Goal: Information Seeking & Learning: Understand process/instructions

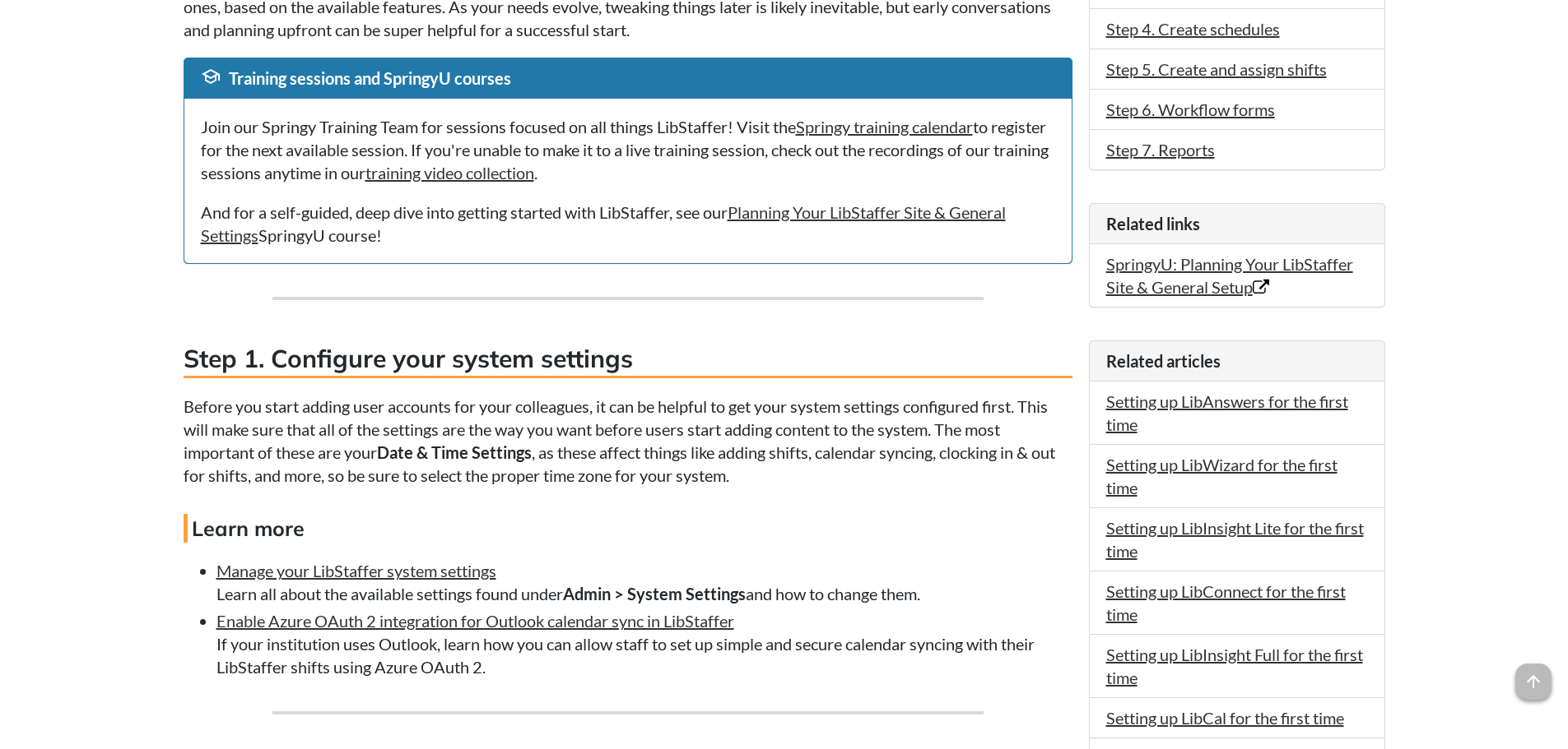
scroll to position [412, 0]
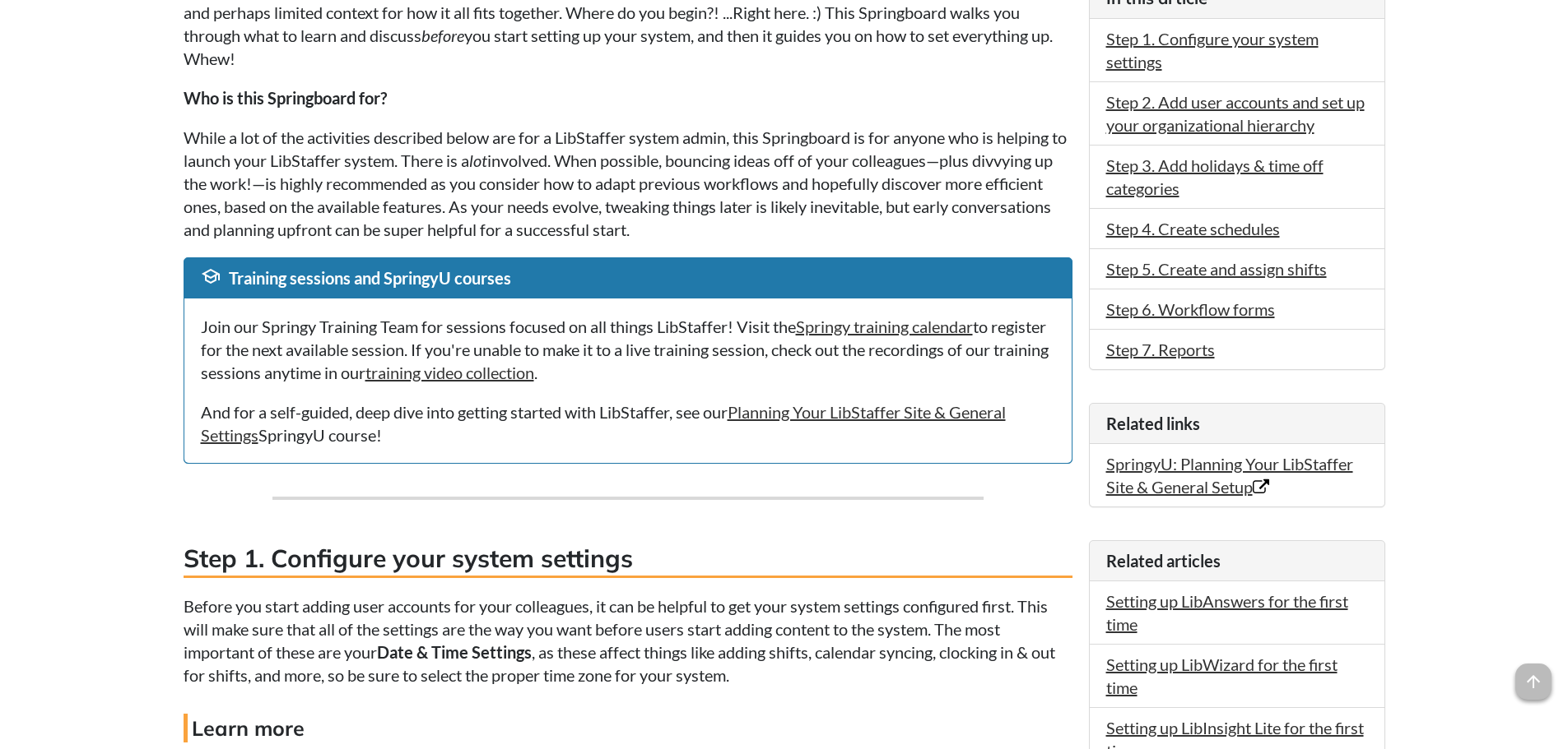
drag, startPoint x: 144, startPoint y: 224, endPoint x: 152, endPoint y: 256, distance: 33.0
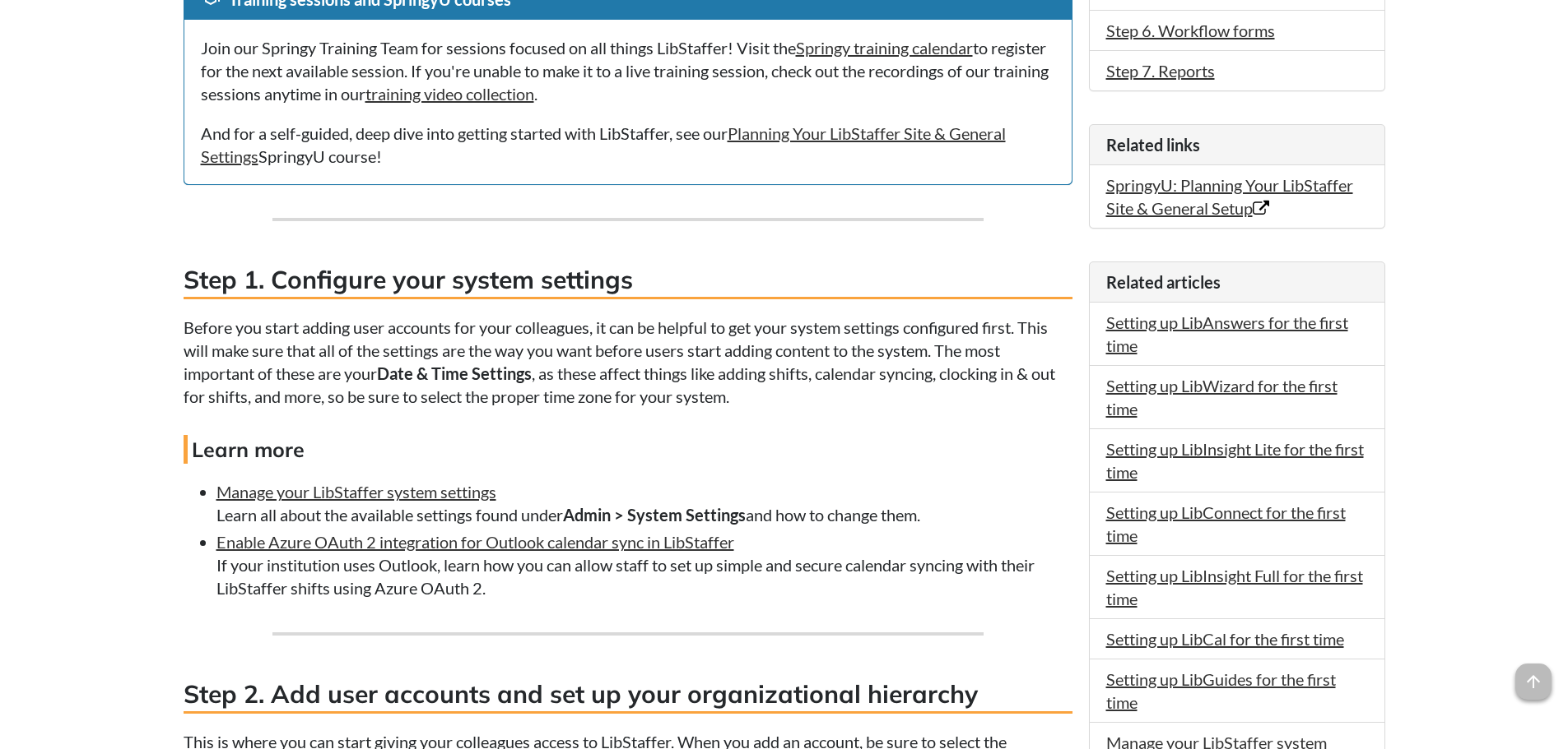
scroll to position [800, 0]
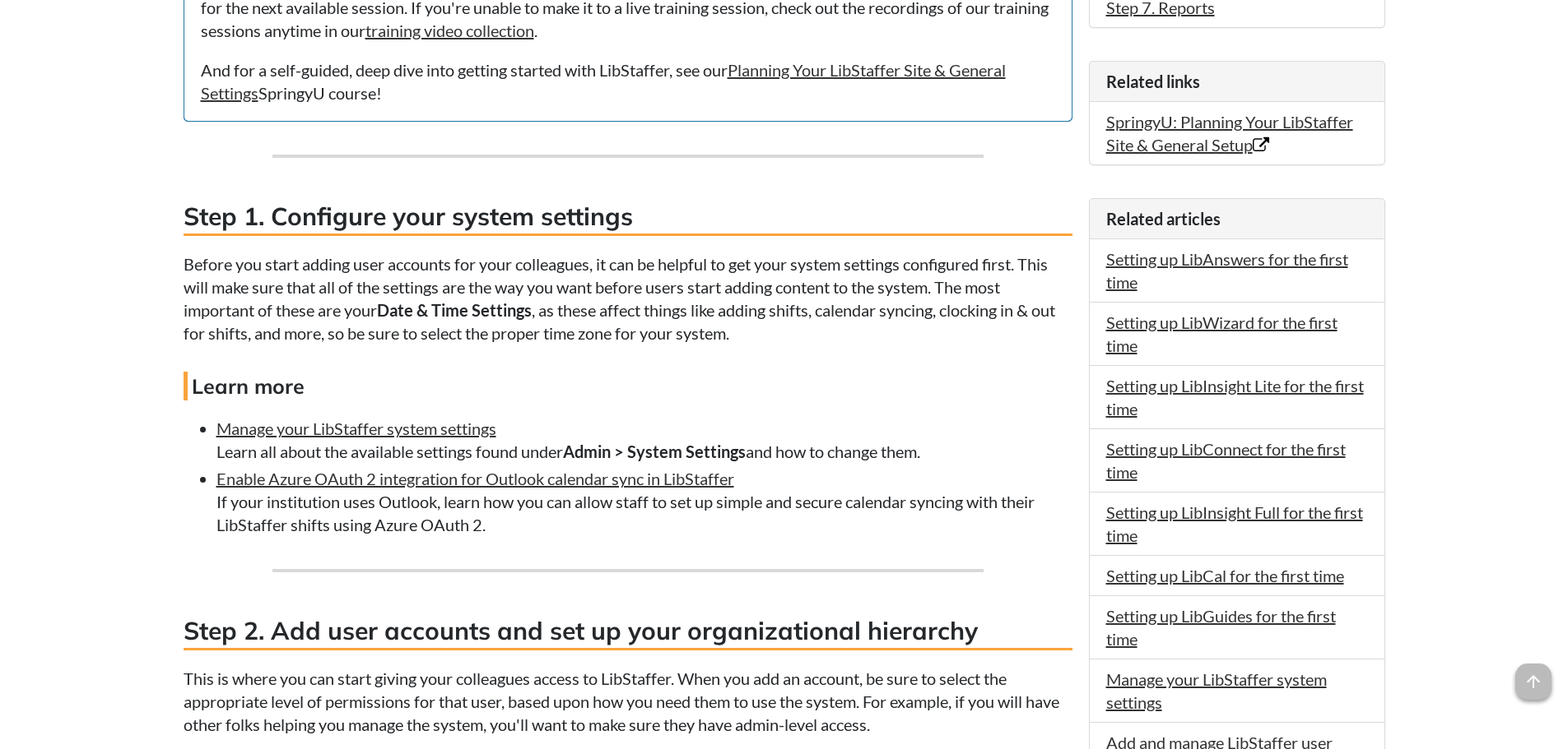
drag, startPoint x: 220, startPoint y: 319, endPoint x: 224, endPoint y: 388, distance: 69.1
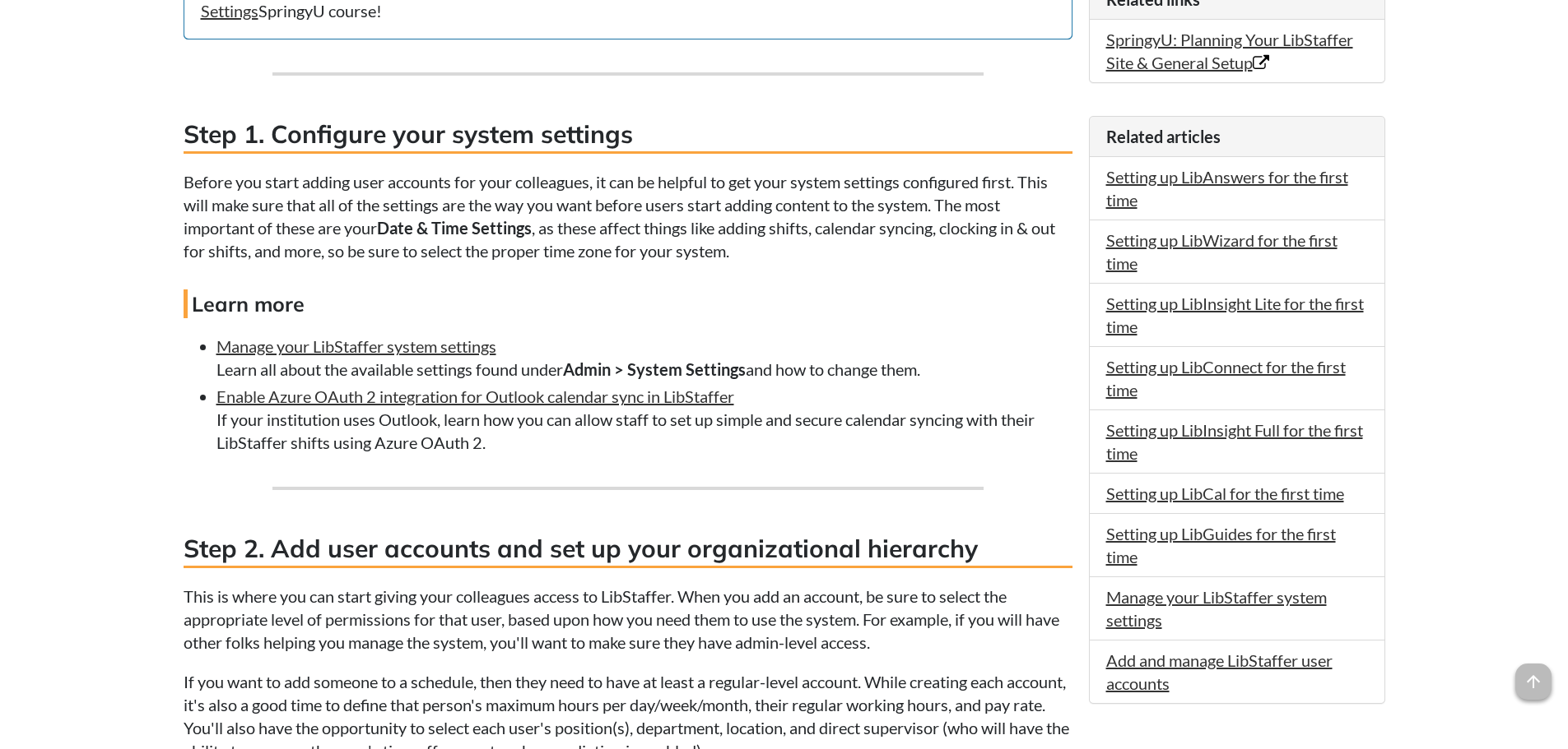
scroll to position [0, 0]
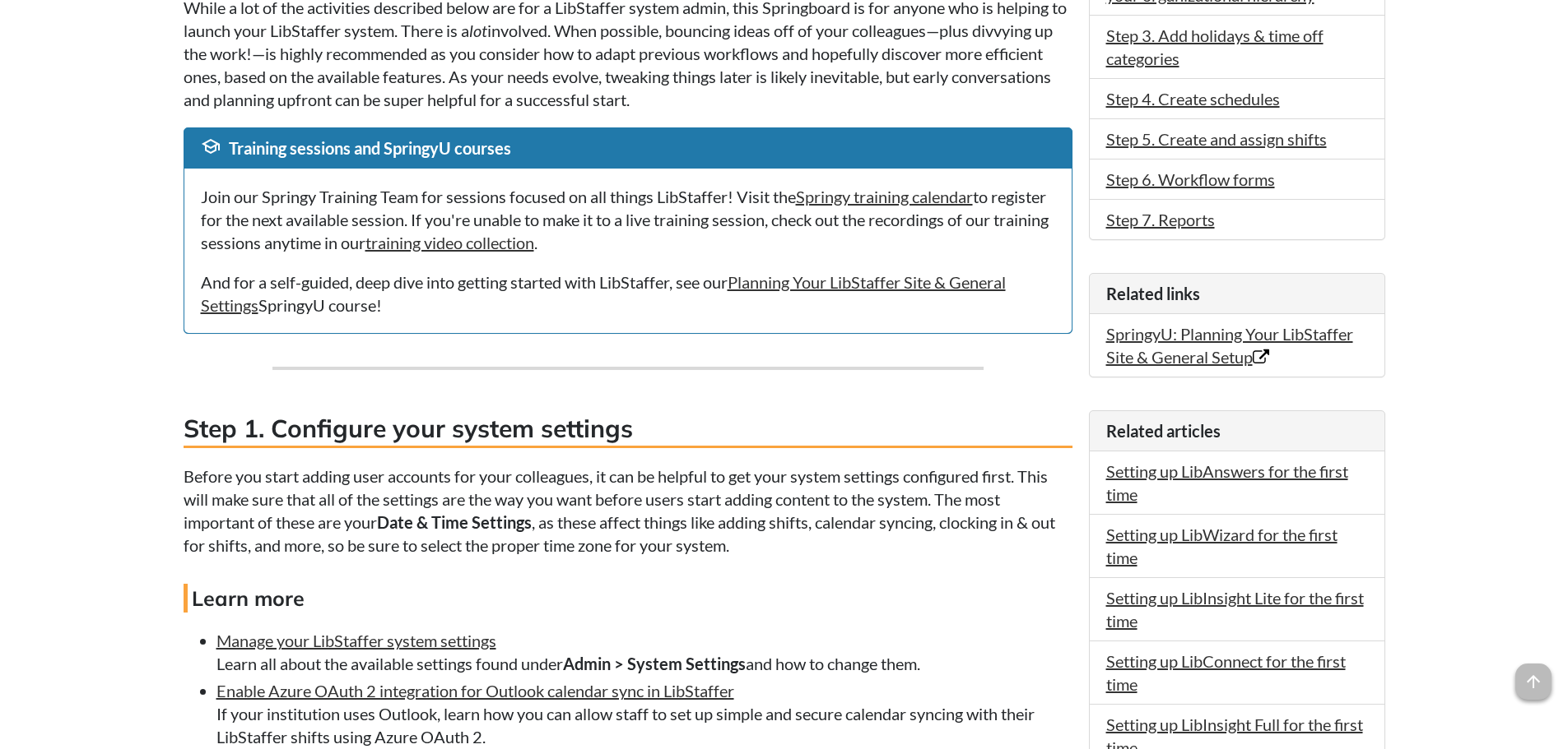
drag, startPoint x: 153, startPoint y: 358, endPoint x: 151, endPoint y: 493, distance: 135.0
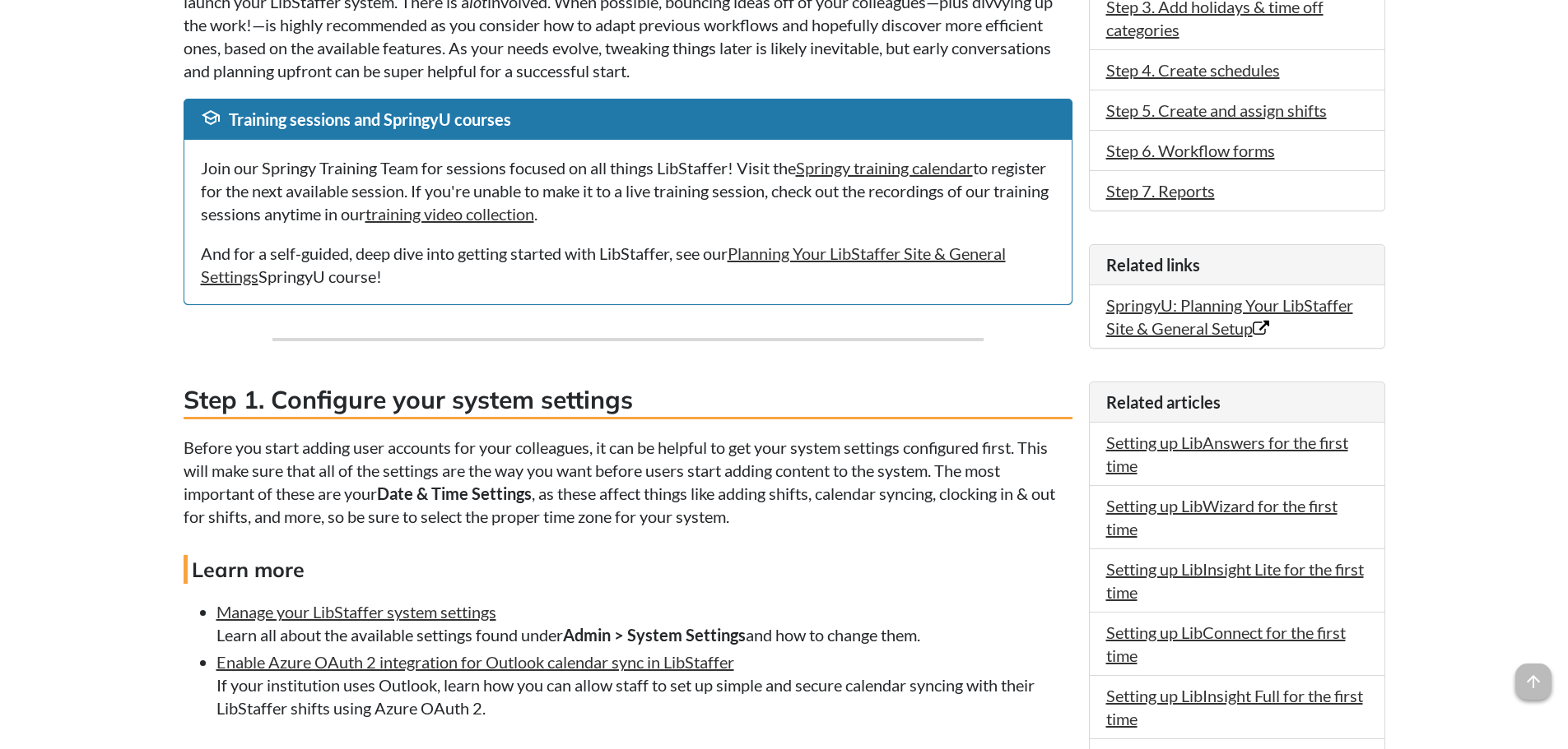
drag, startPoint x: 635, startPoint y: 476, endPoint x: 634, endPoint y: 451, distance: 25.0
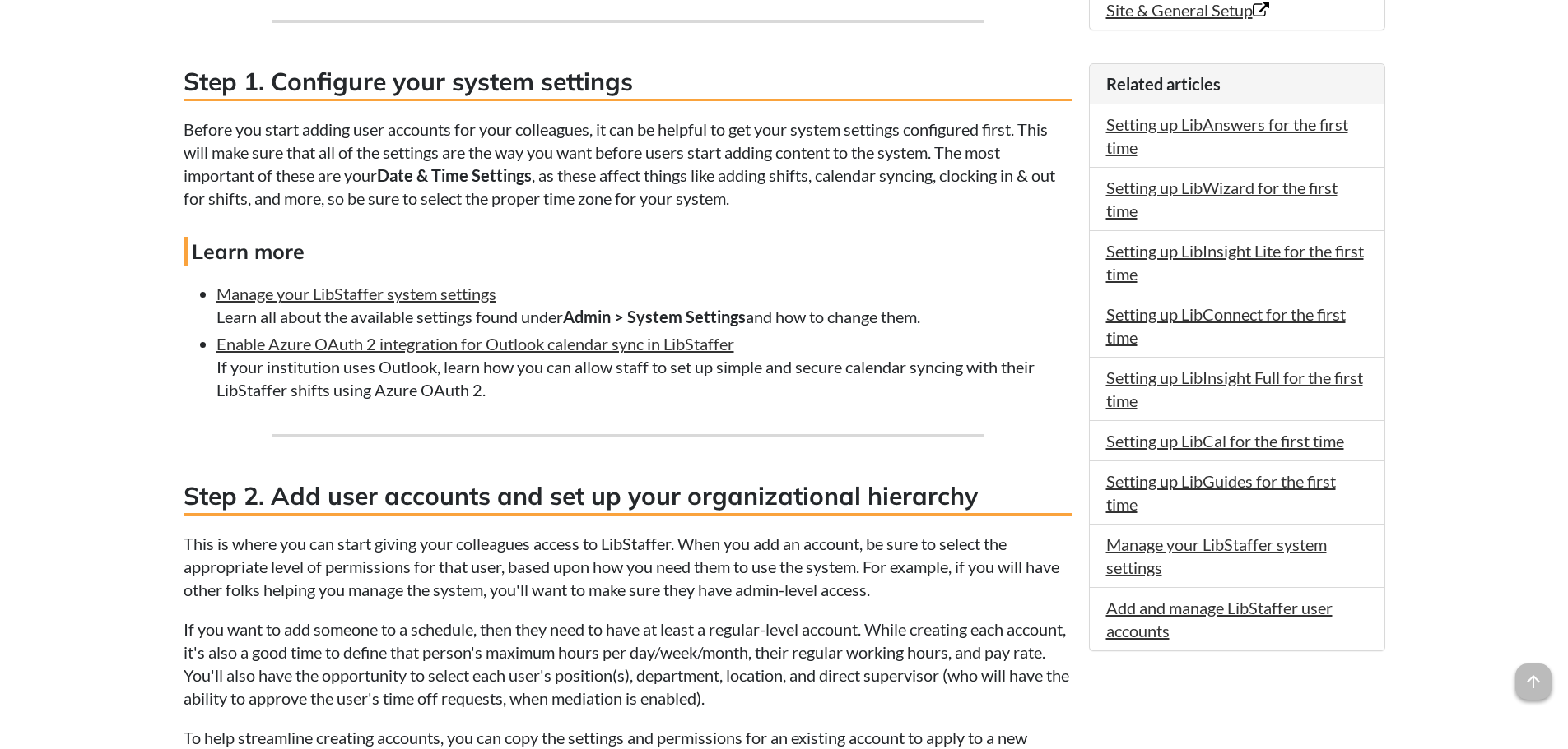
drag, startPoint x: 618, startPoint y: 519, endPoint x: 596, endPoint y: 416, distance: 105.3
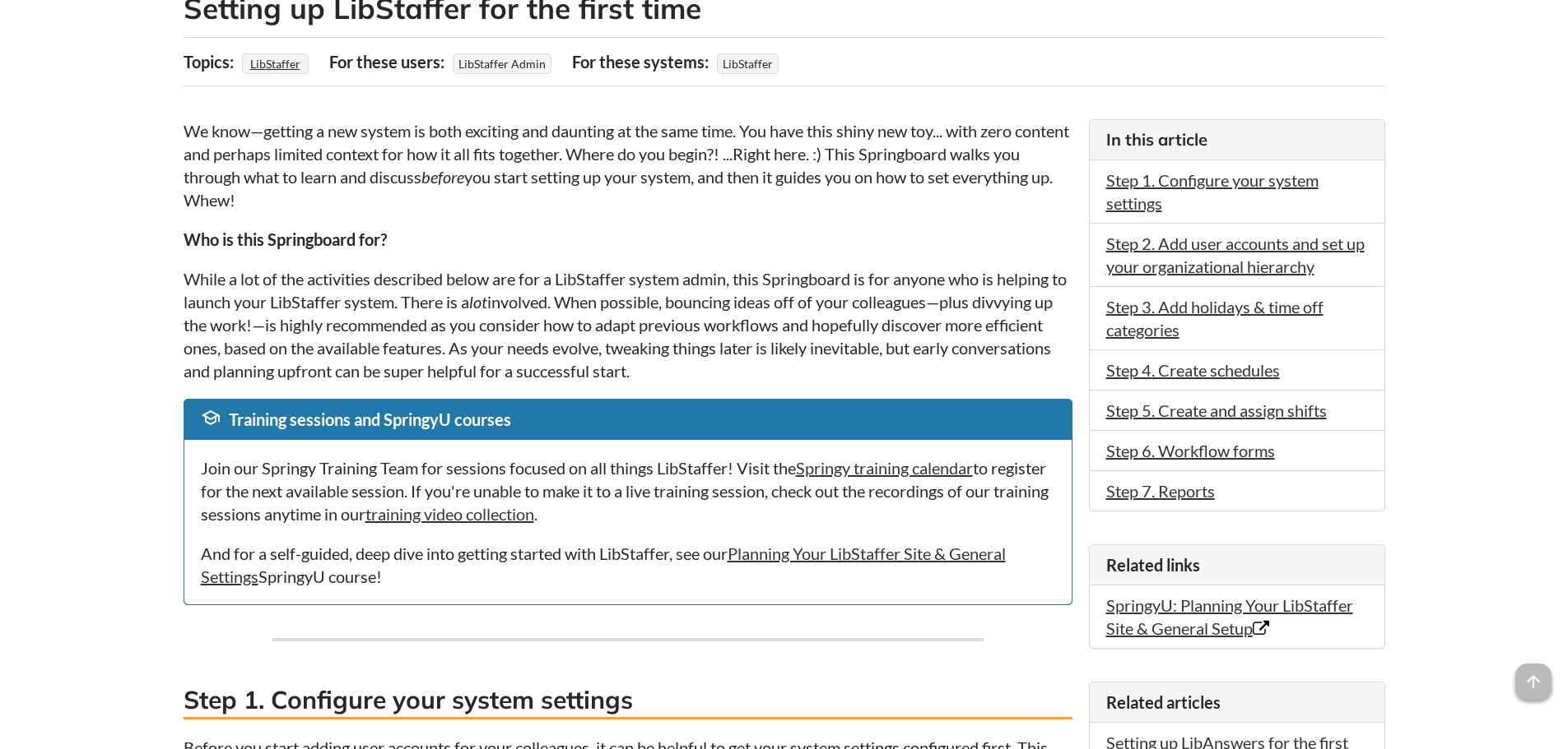
scroll to position [0, 0]
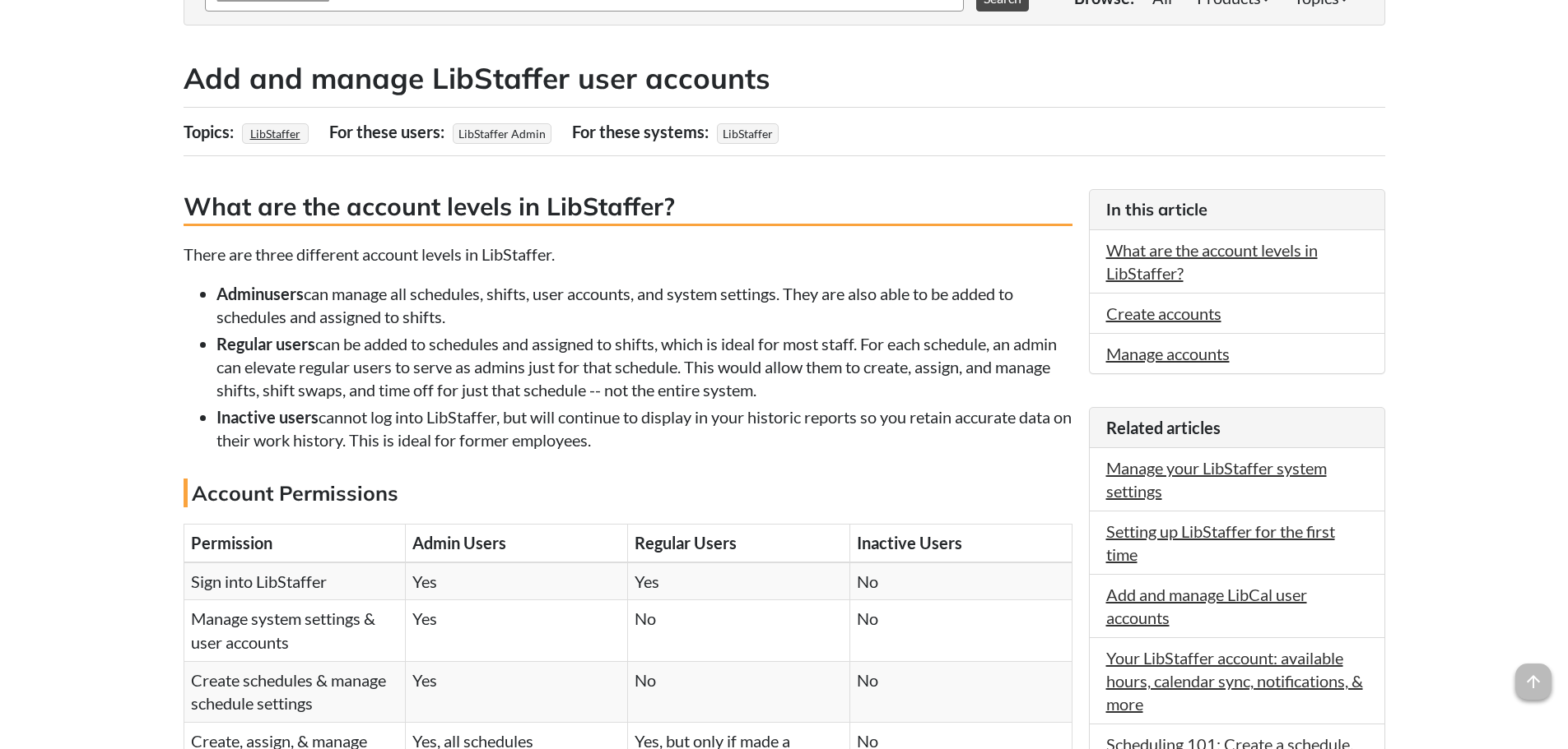
scroll to position [329, 0]
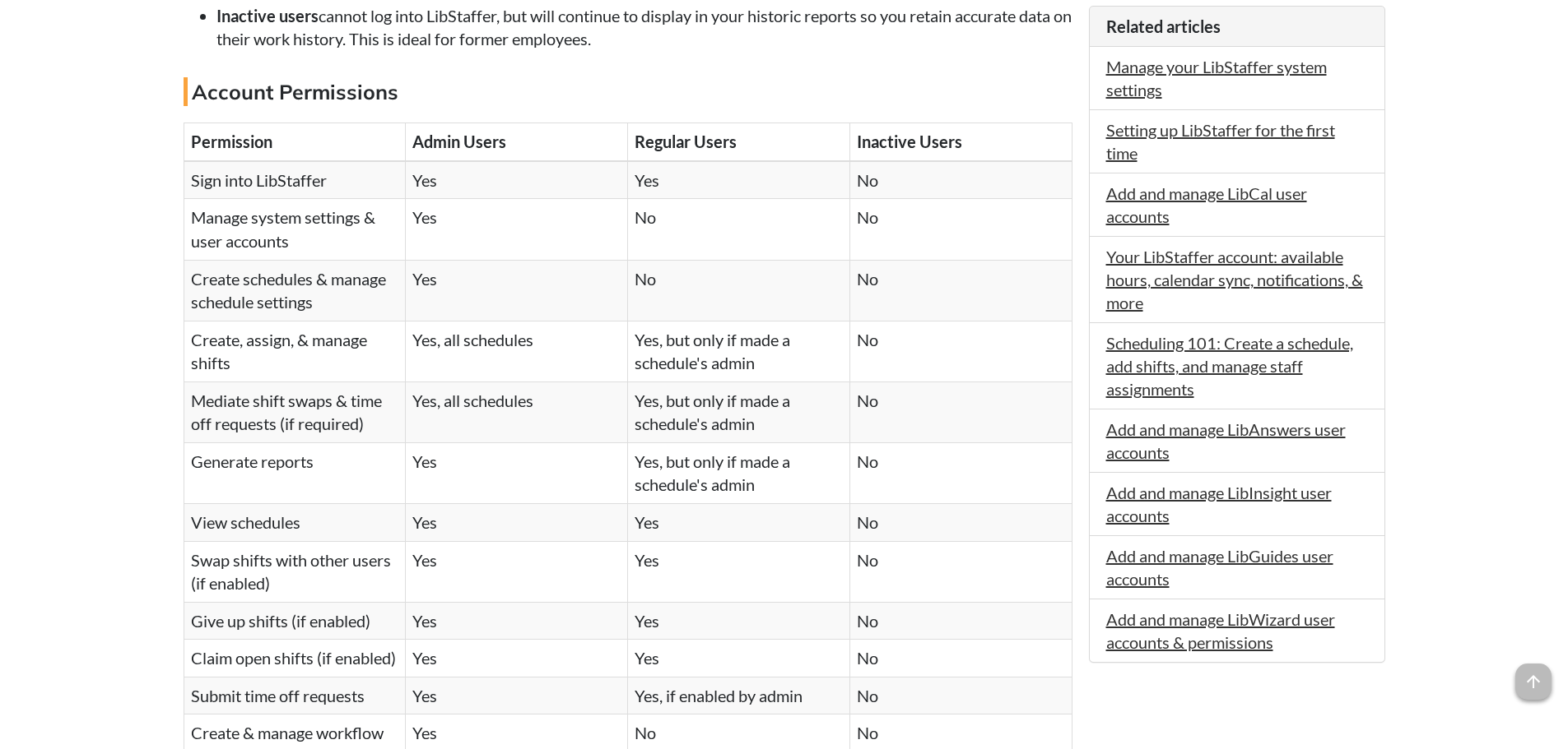
drag, startPoint x: 167, startPoint y: 290, endPoint x: 154, endPoint y: 222, distance: 69.2
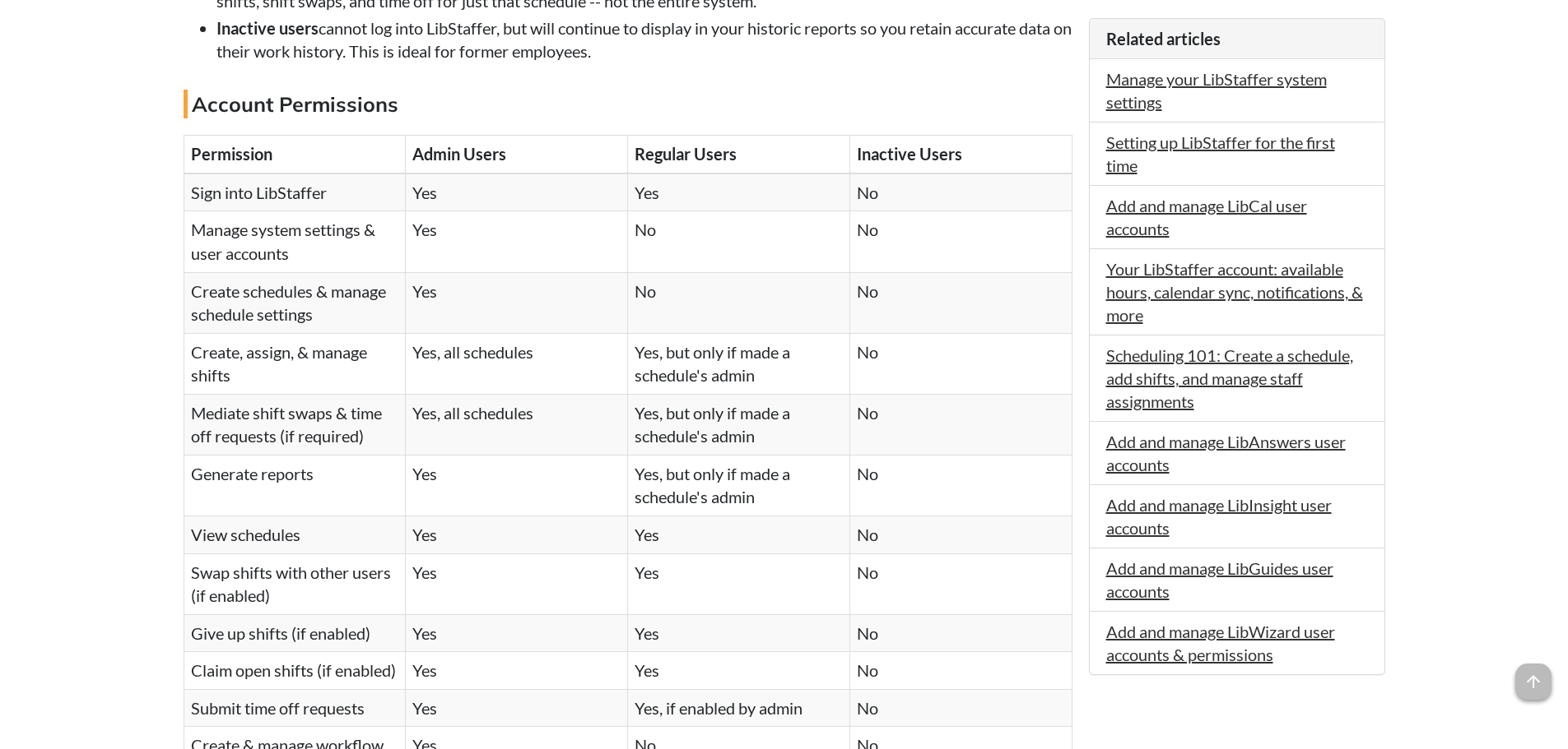
scroll to position [307, 0]
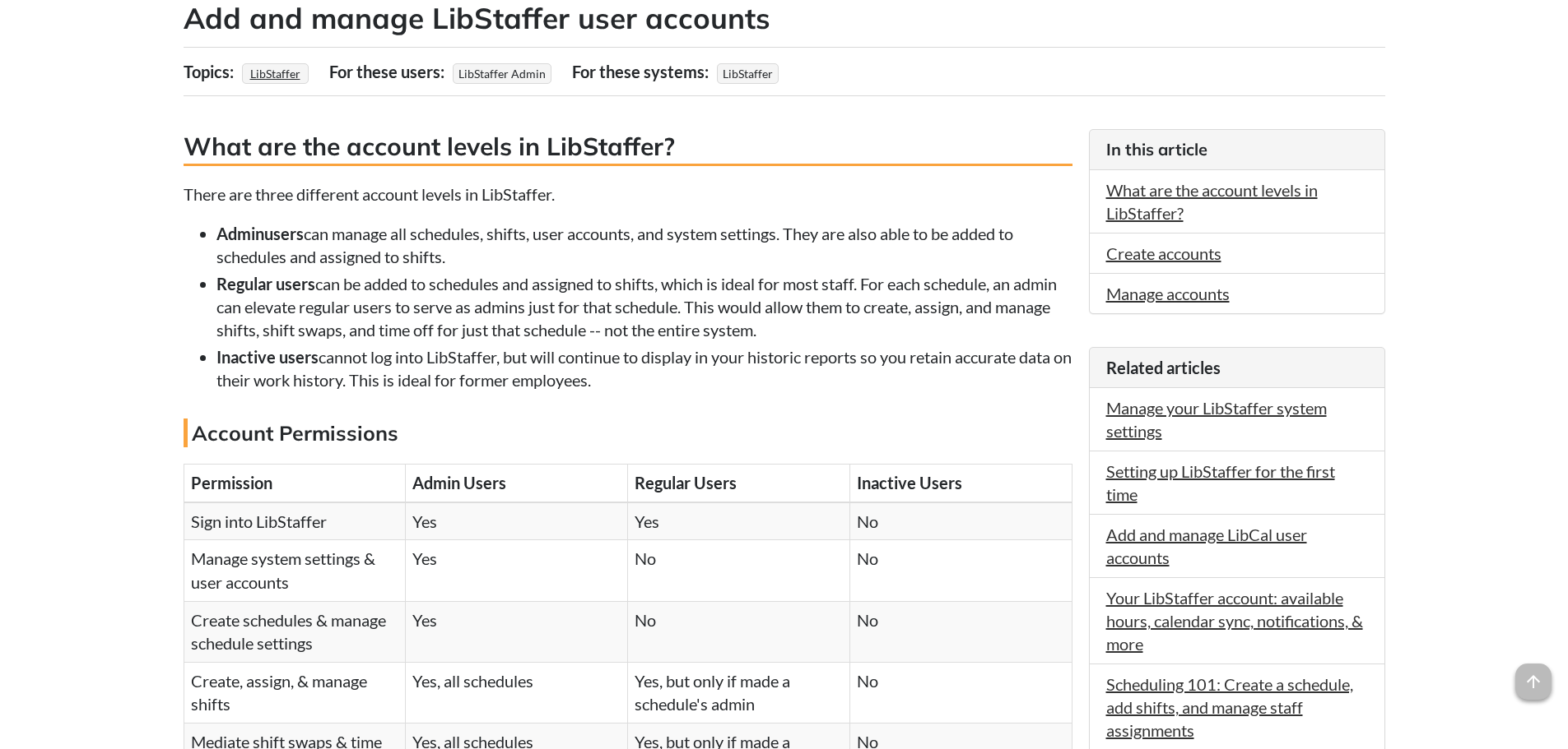
click at [398, 373] on li "Inactive users cannot log into LibStaffer, but will continue to display in your…" at bounding box center [644, 369] width 855 height 46
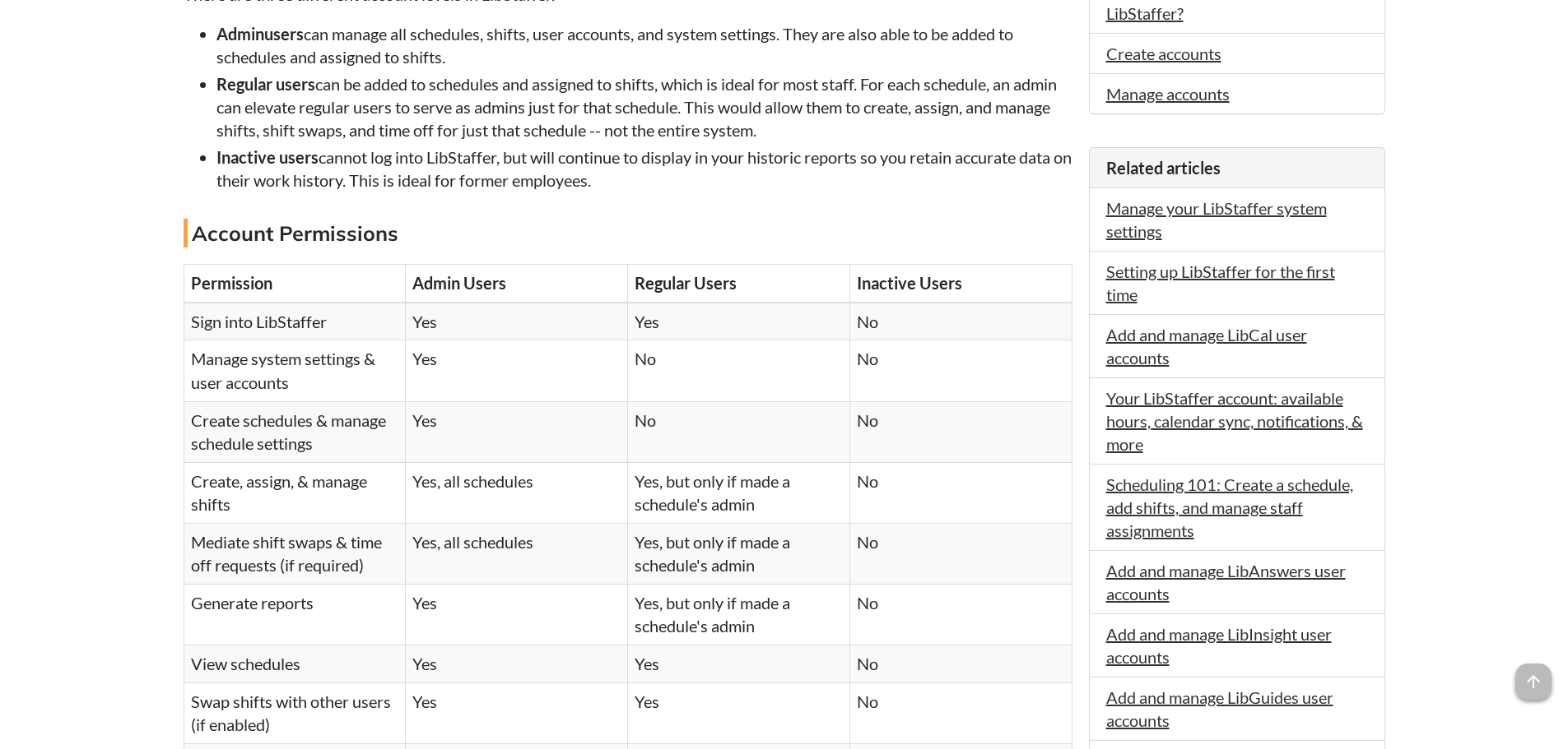
drag, startPoint x: 252, startPoint y: 258, endPoint x: 254, endPoint y: 330, distance: 72.0
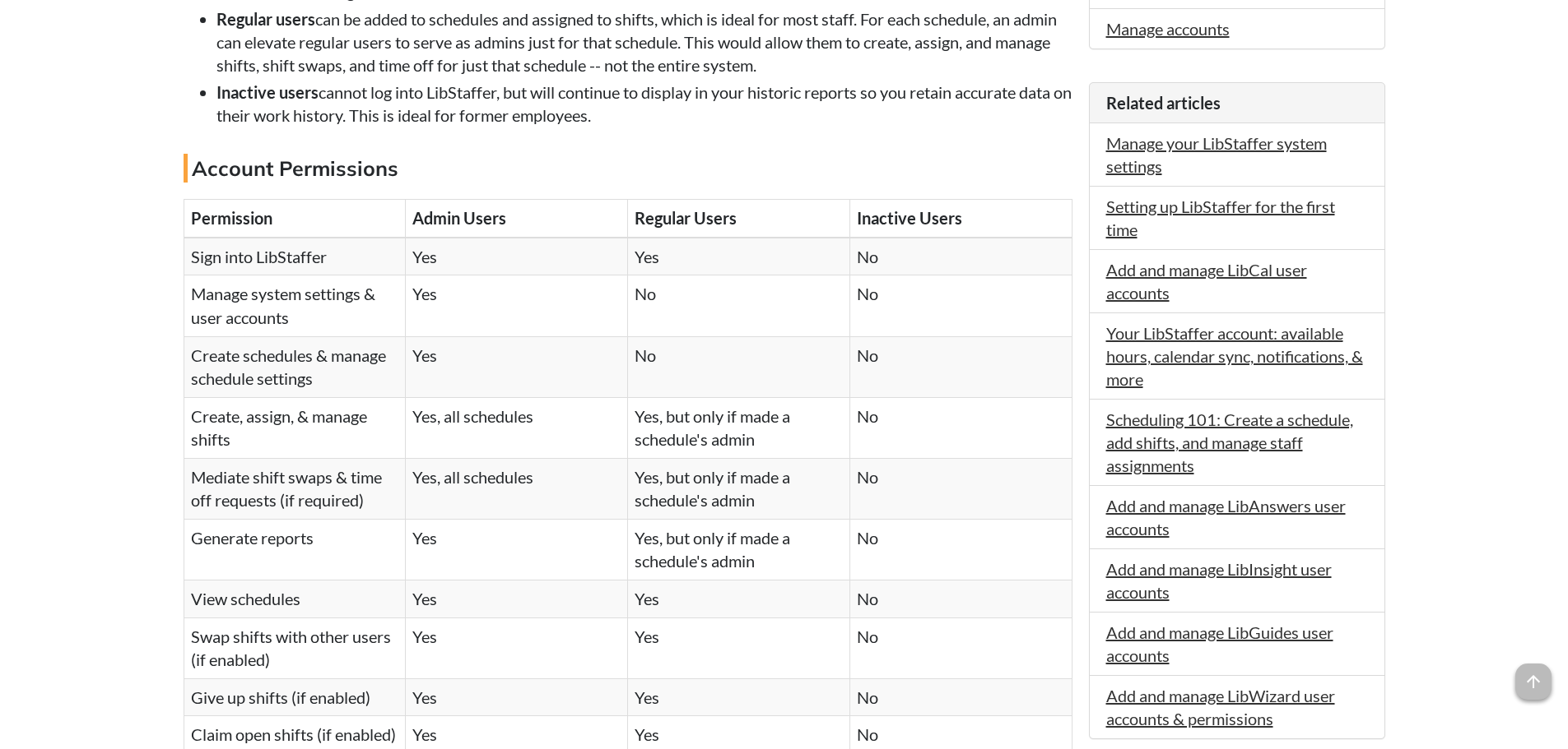
scroll to position [646, 0]
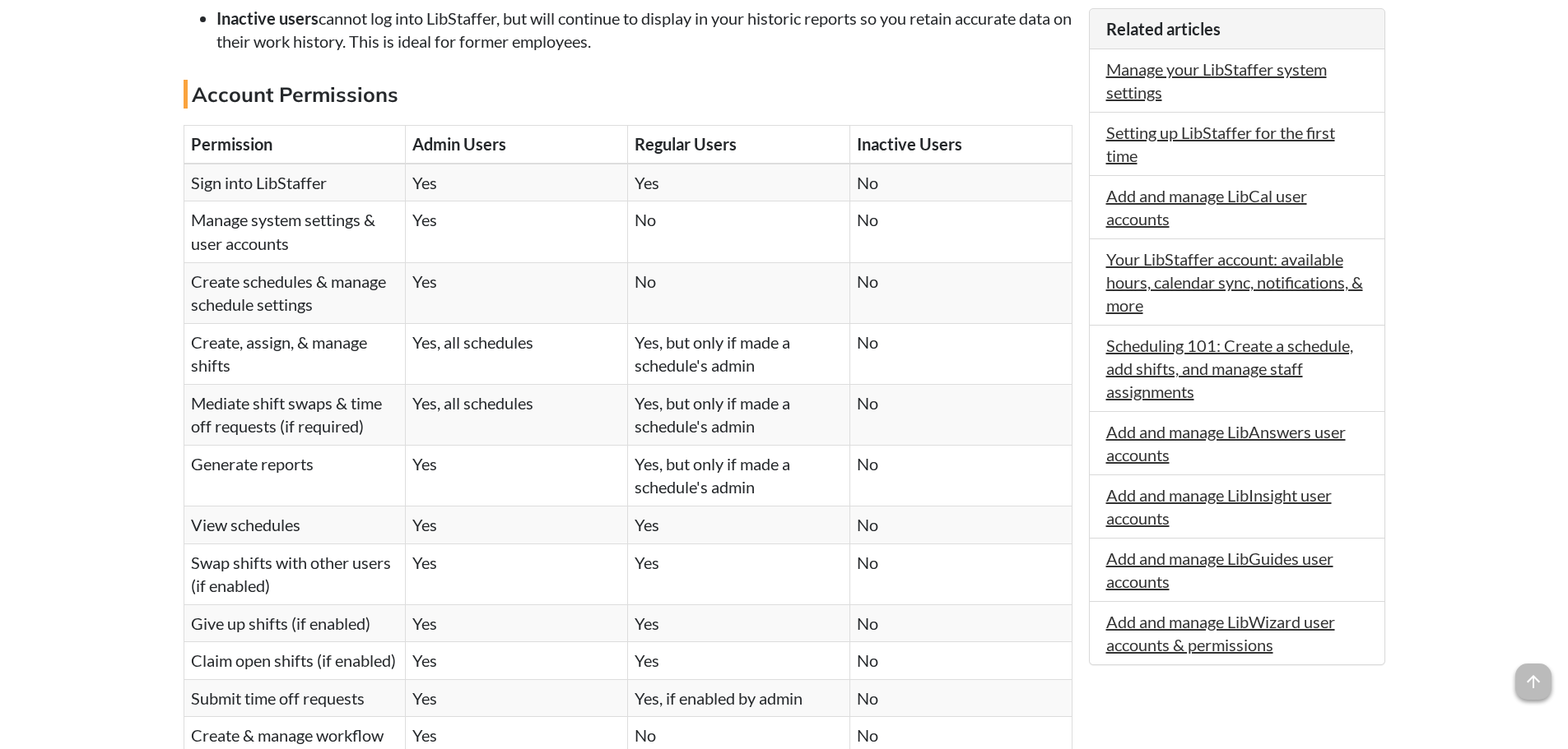
drag, startPoint x: 160, startPoint y: 245, endPoint x: 165, endPoint y: 274, distance: 29.4
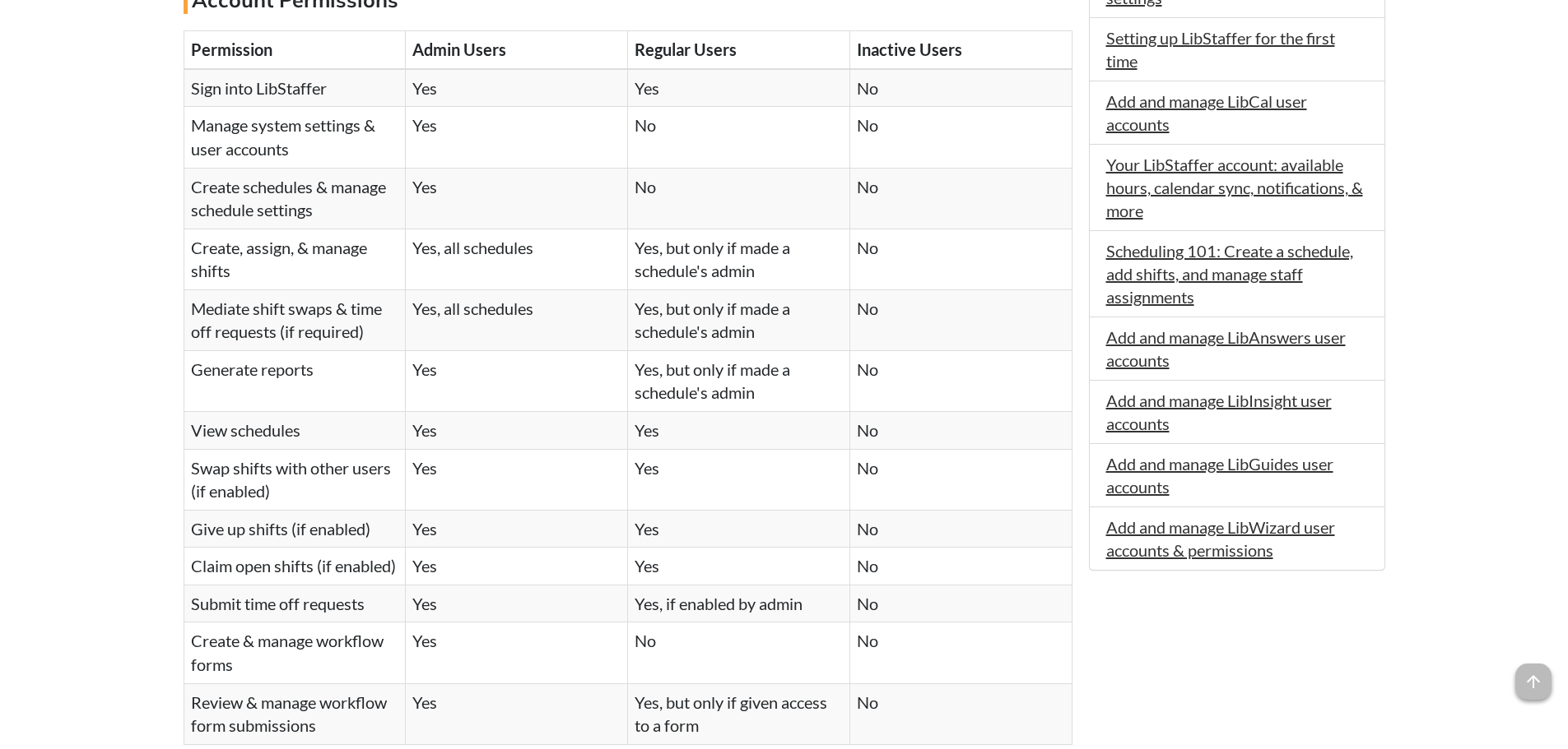
scroll to position [795, 0]
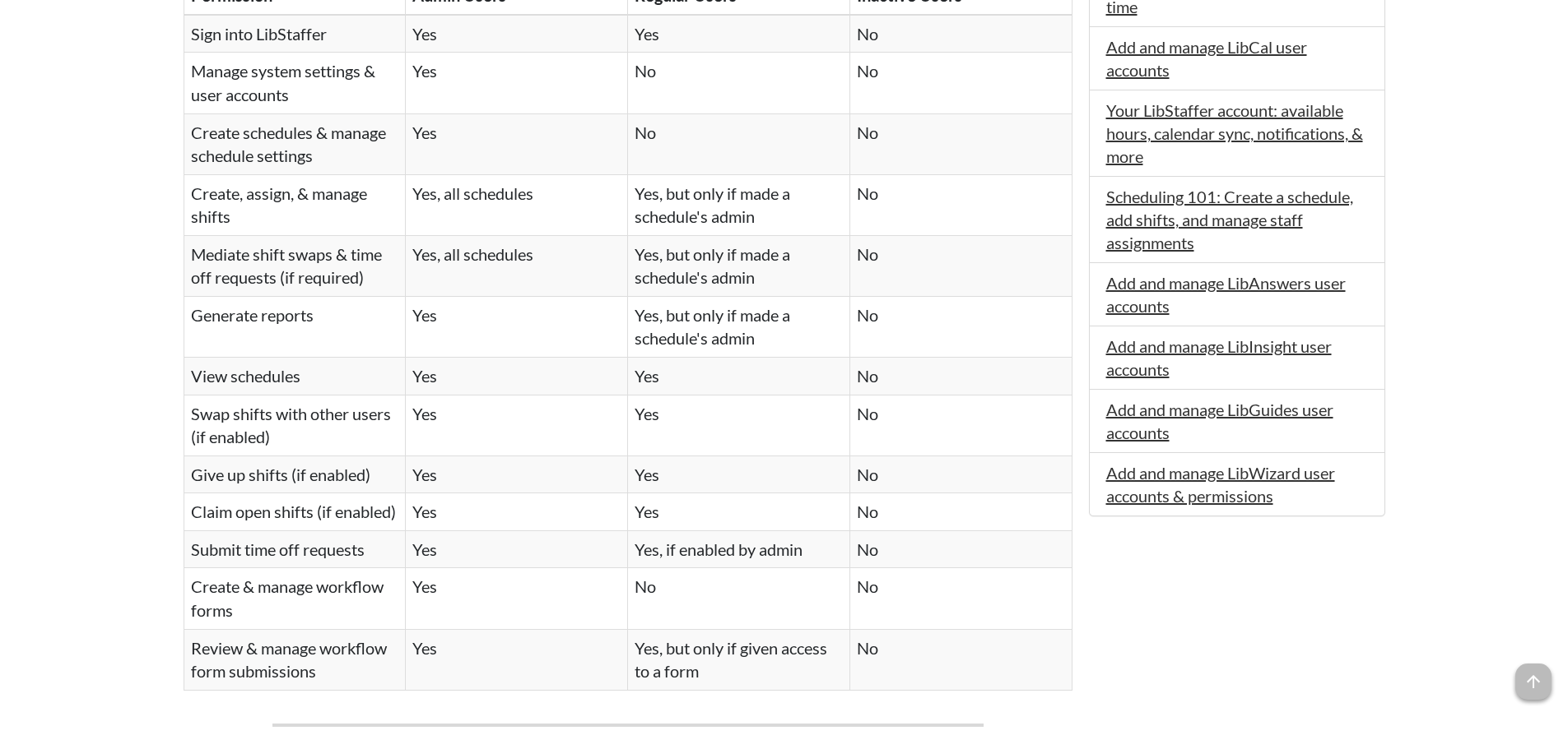
drag, startPoint x: 110, startPoint y: 198, endPoint x: 114, endPoint y: 261, distance: 63.1
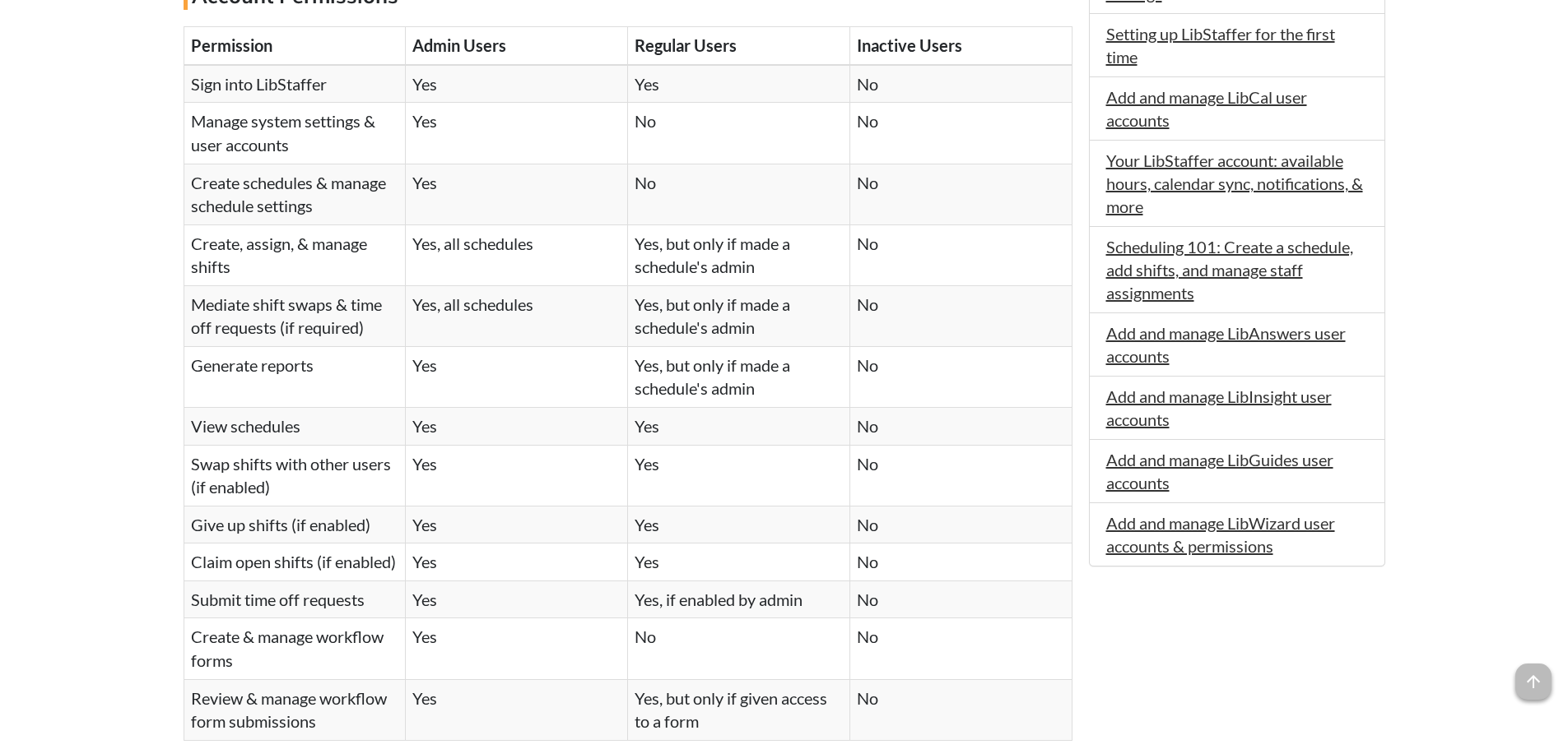
scroll to position [809, 0]
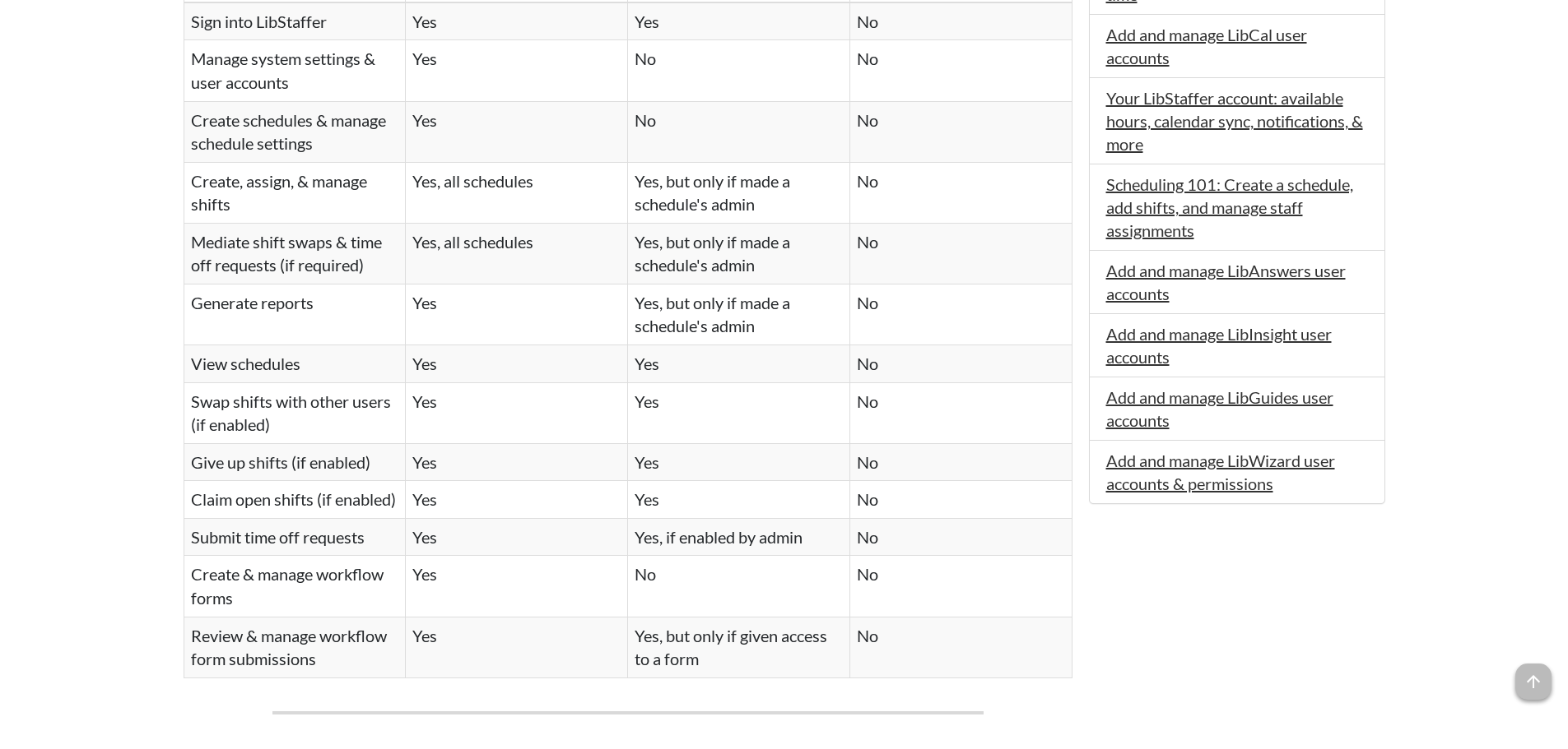
drag, startPoint x: 126, startPoint y: 144, endPoint x: 132, endPoint y: 198, distance: 54.3
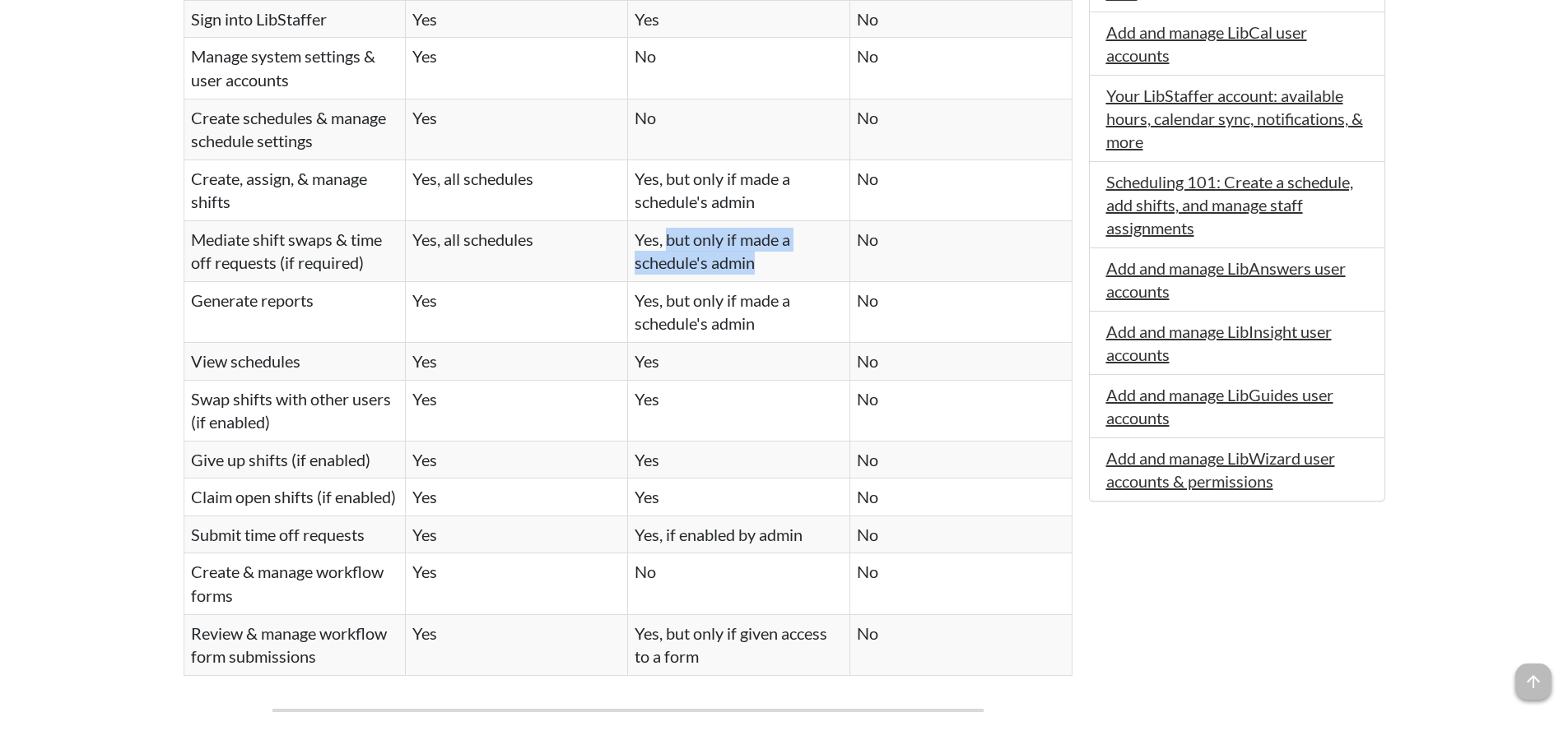
drag, startPoint x: 666, startPoint y: 249, endPoint x: 752, endPoint y: 253, distance: 86.1
click at [752, 253] on td "Yes, but only if made a schedule's admin" at bounding box center [738, 251] width 222 height 61
click at [757, 274] on td "Yes, but only if made a schedule's admin" at bounding box center [738, 251] width 222 height 61
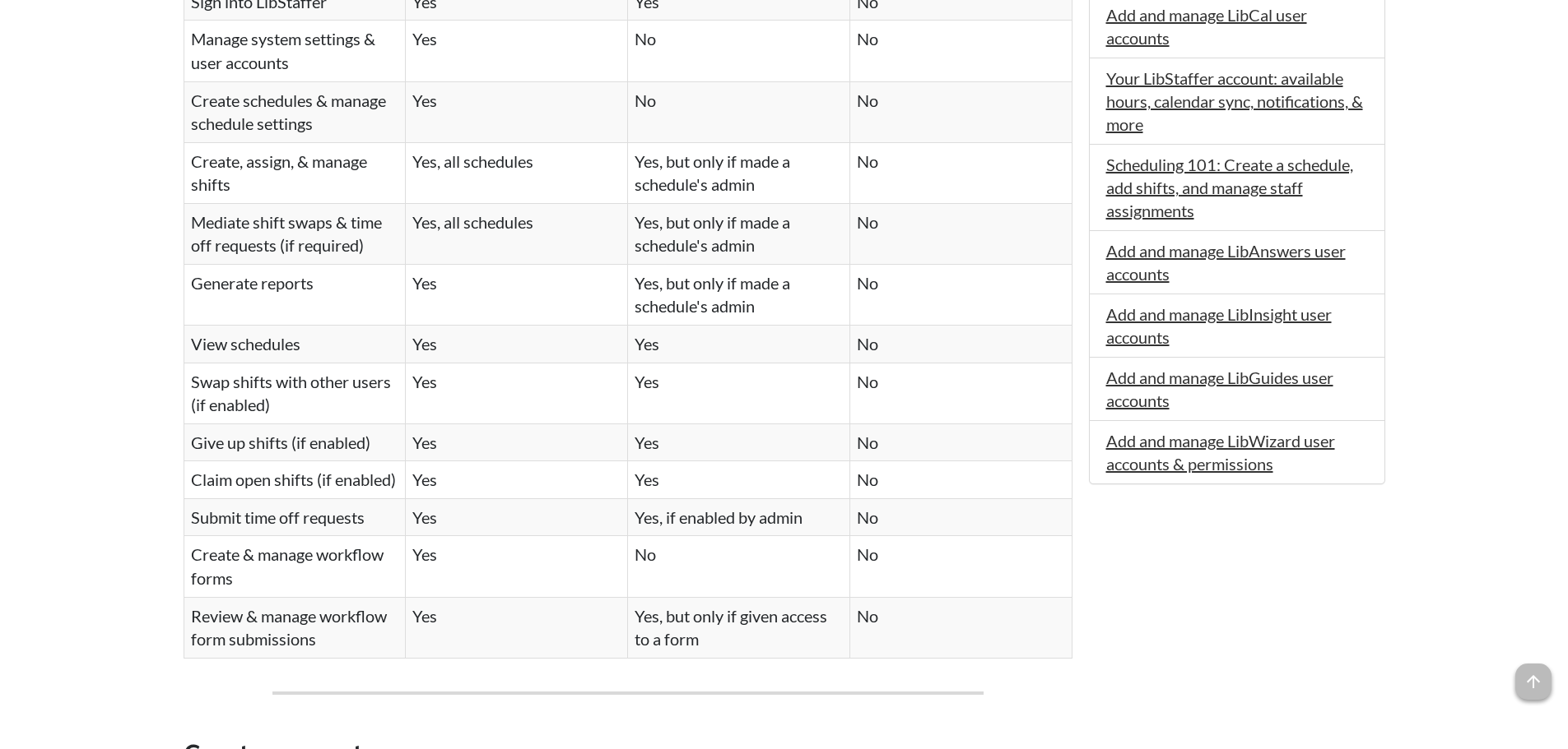
drag, startPoint x: 157, startPoint y: 576, endPoint x: 158, endPoint y: 518, distance: 58.0
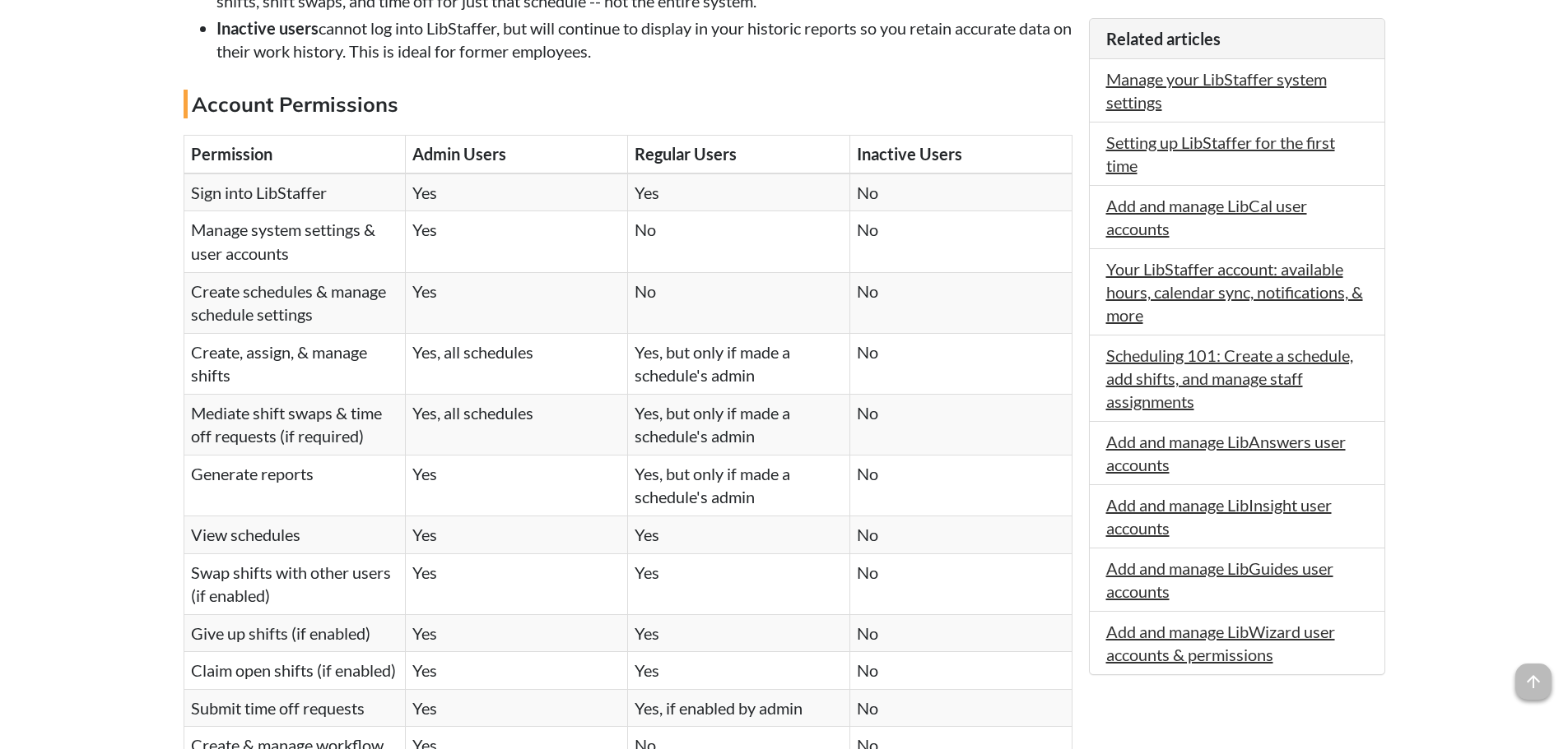
scroll to position [662, 0]
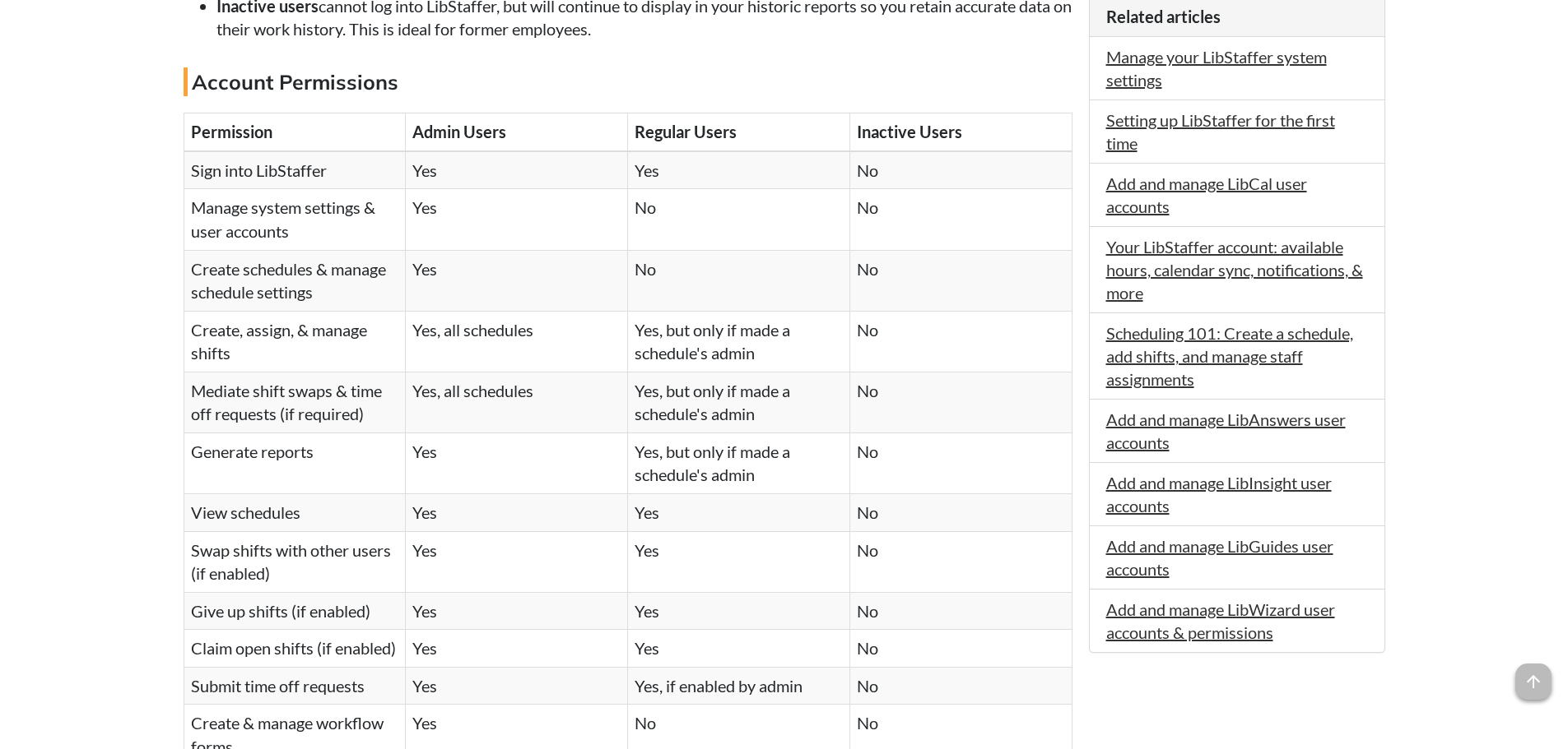
drag, startPoint x: 124, startPoint y: 299, endPoint x: 124, endPoint y: 332, distance: 33.0
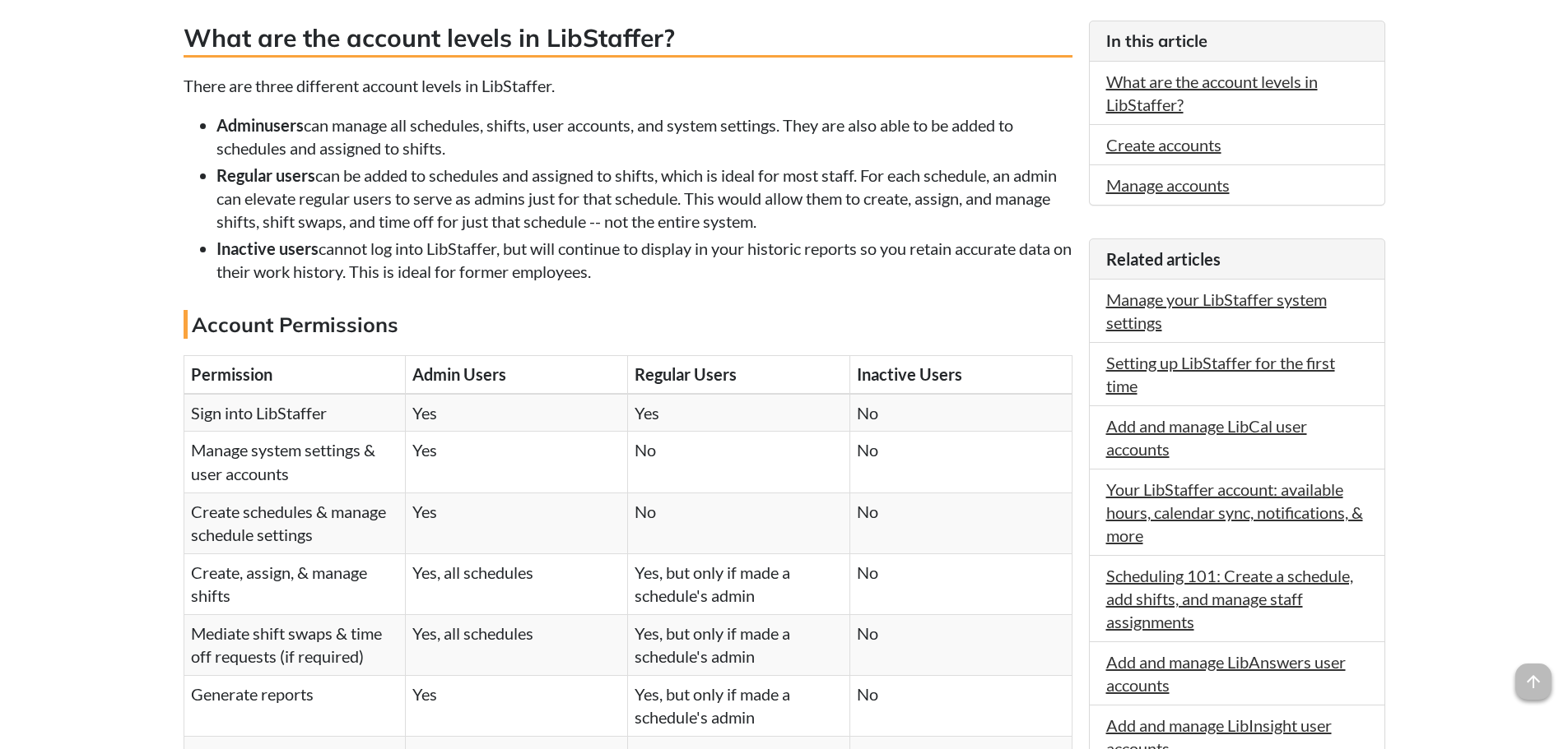
scroll to position [86, 0]
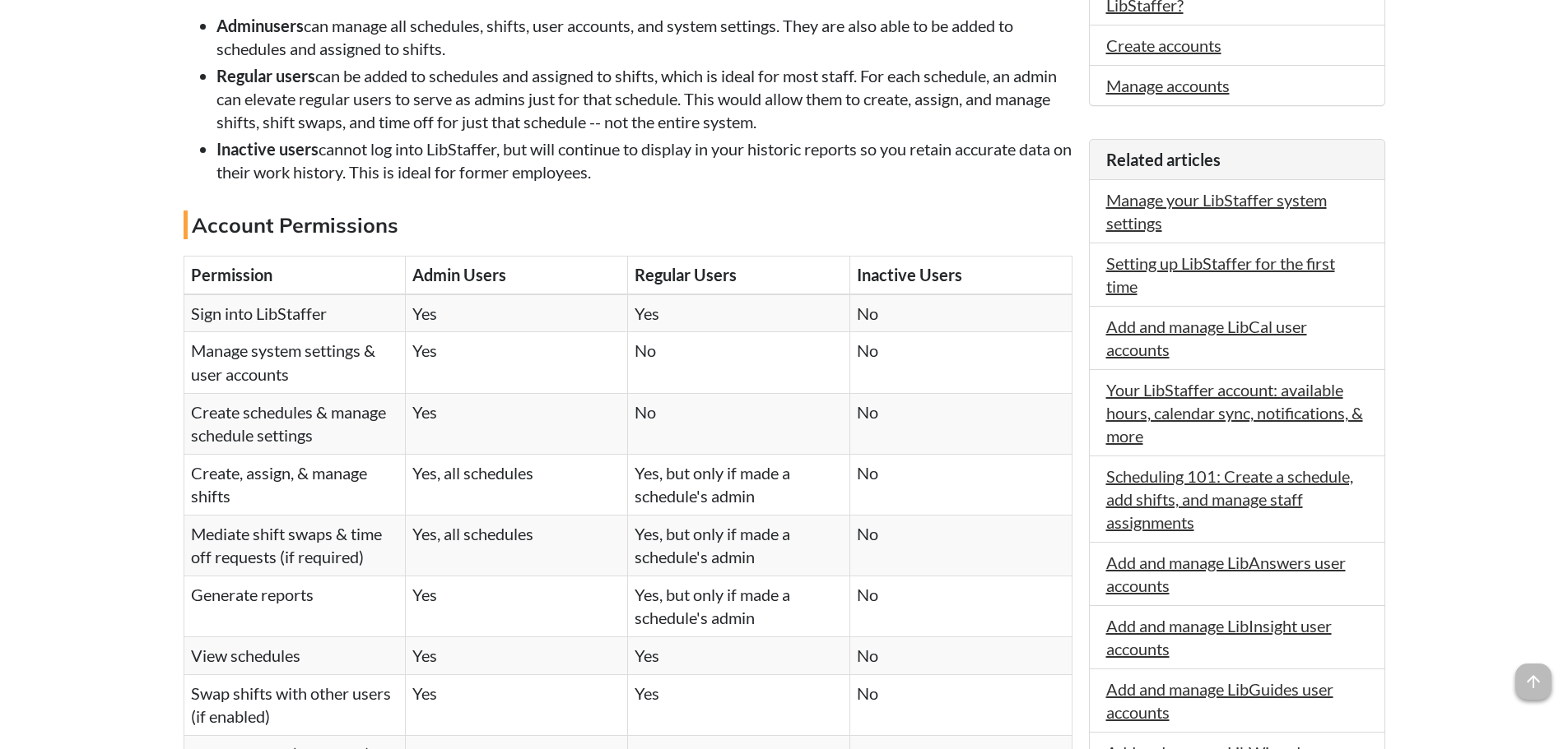
drag, startPoint x: 360, startPoint y: 471, endPoint x: 364, endPoint y: 512, distance: 41.2
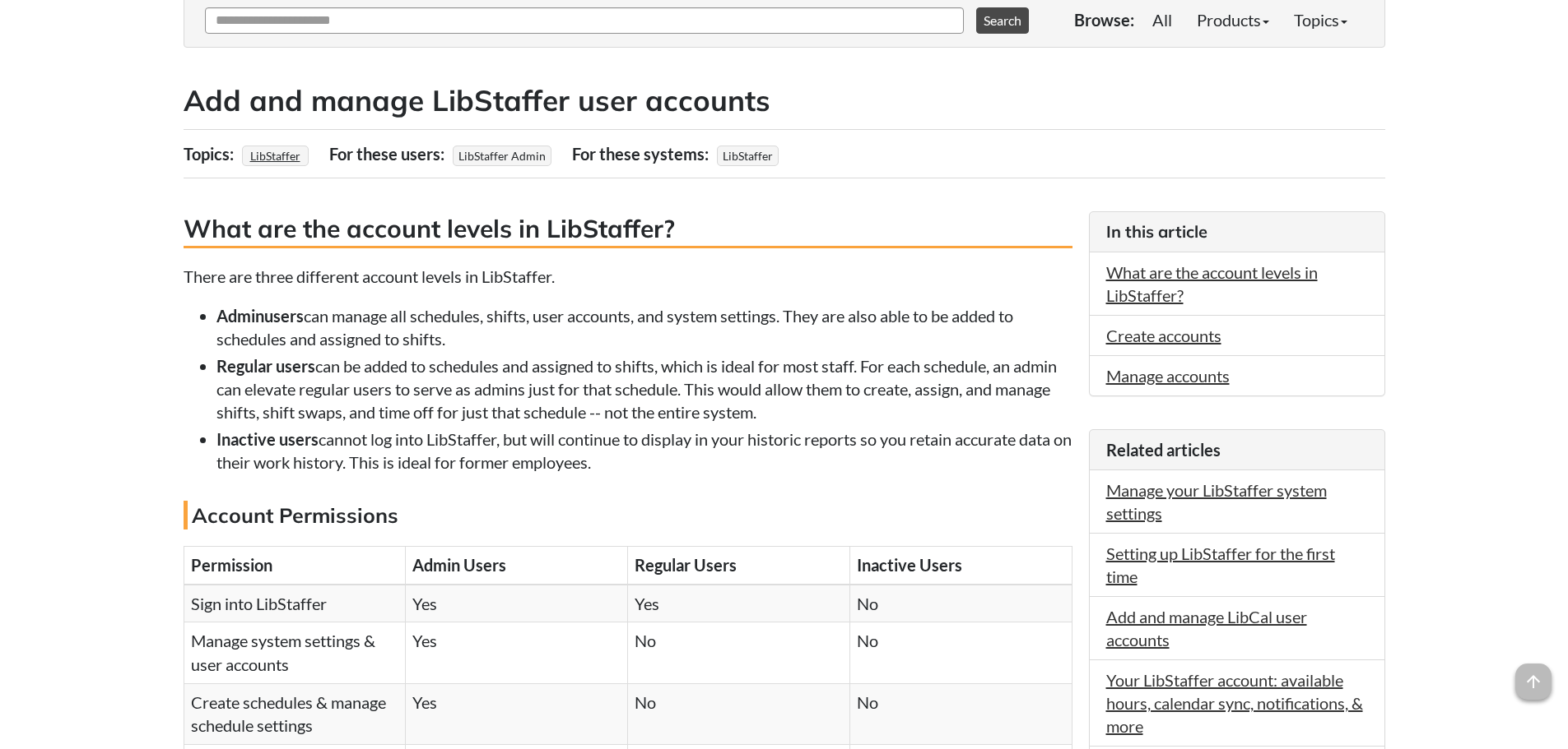
scroll to position [0, 0]
